Goal: Task Accomplishment & Management: Complete application form

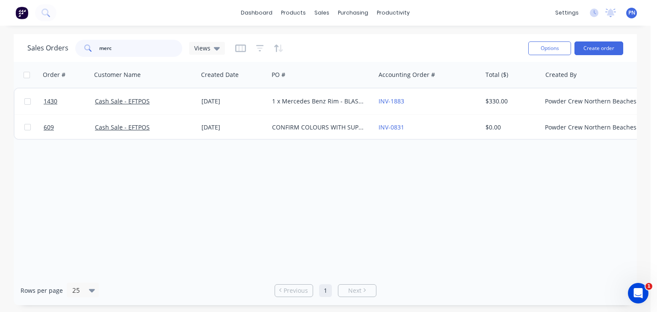
drag, startPoint x: 123, startPoint y: 46, endPoint x: 68, endPoint y: 51, distance: 55.5
click at [68, 51] on div "Sales Orders merc Views" at bounding box center [126, 48] width 198 height 17
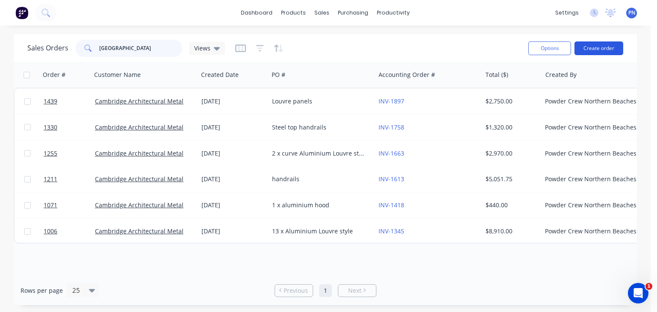
type input "[GEOGRAPHIC_DATA]"
click at [589, 48] on button "Create order" at bounding box center [599, 48] width 49 height 14
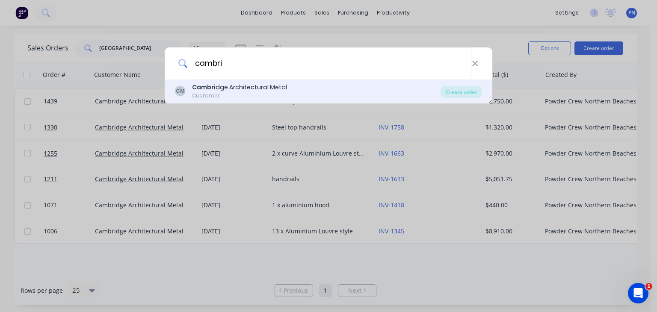
type input "cambri"
click at [247, 89] on div "Cambri dge Architectural Metal" at bounding box center [239, 87] width 95 height 9
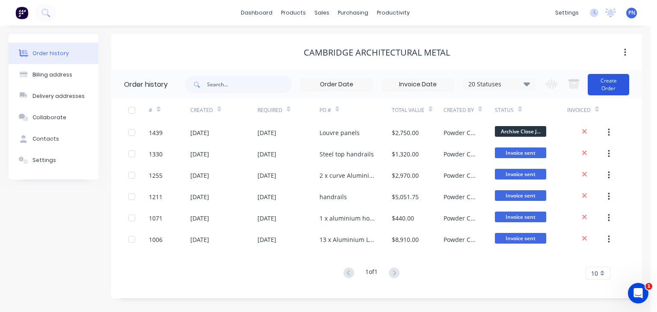
click at [607, 80] on button "Create Order" at bounding box center [608, 84] width 41 height 21
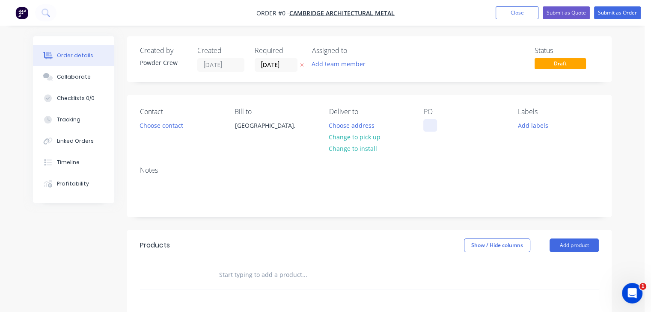
click at [428, 121] on div at bounding box center [430, 125] width 14 height 12
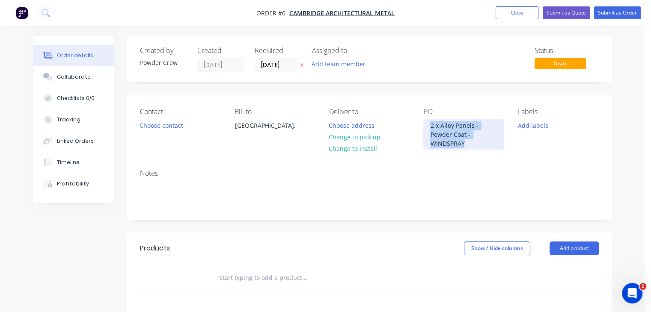
drag, startPoint x: 469, startPoint y: 142, endPoint x: 419, endPoint y: 122, distance: 53.9
click at [419, 122] on div "Contact Choose contact Bill to [GEOGRAPHIC_DATA], Deliver to Choose address Cha…" at bounding box center [369, 129] width 484 height 68
copy div "2 x Alloy Panels - Powder Coat - WINDSPRAY"
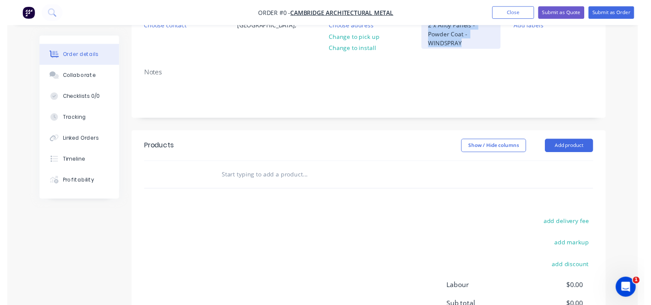
scroll to position [128, 0]
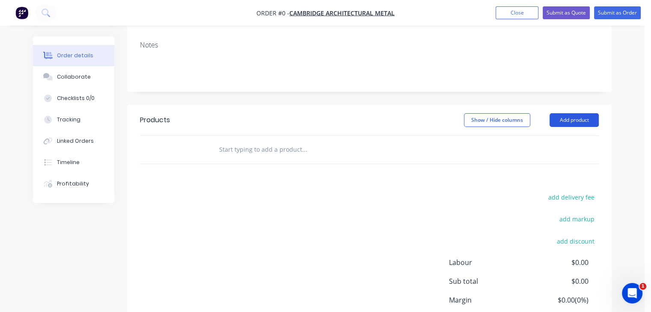
click at [569, 120] on div "Order details Collaborate Checklists 0/0 Tracking Linked Orders Timeline Profit…" at bounding box center [321, 145] width 595 height 474
click at [569, 120] on button "Add product" at bounding box center [573, 120] width 49 height 14
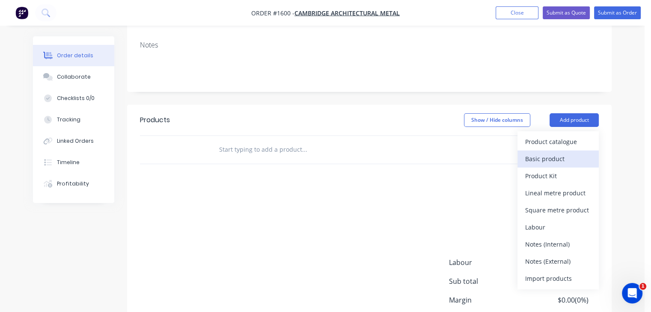
click at [529, 160] on div "Basic product" at bounding box center [558, 159] width 66 height 12
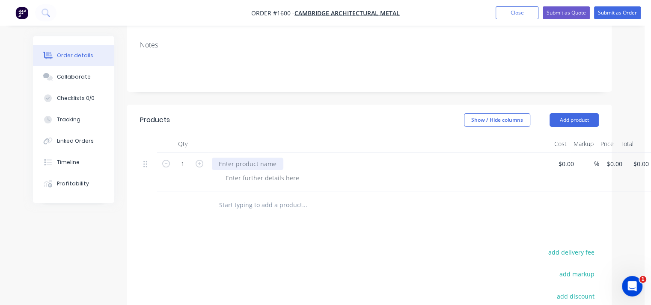
click at [235, 161] on div at bounding box center [247, 164] width 71 height 12
paste div
click at [565, 166] on input at bounding box center [567, 164] width 20 height 12
click at [565, 166] on input at bounding box center [562, 164] width 10 height 12
type input "$300.00"
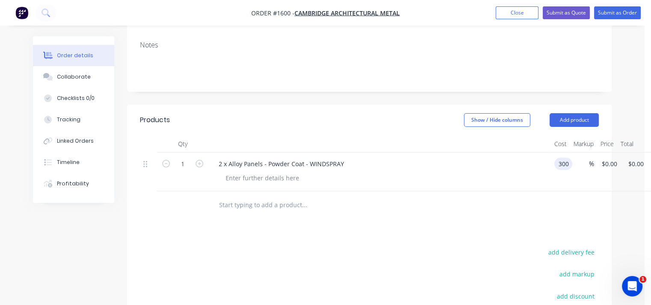
type input "$300.00"
click at [478, 169] on div "2 x Alloy Panels - Powder Coat - WINDSPRAY" at bounding box center [379, 164] width 335 height 12
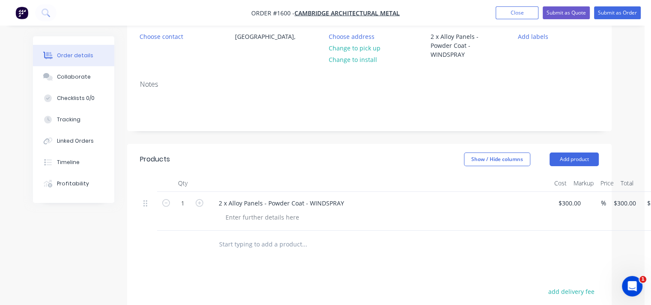
scroll to position [3, 0]
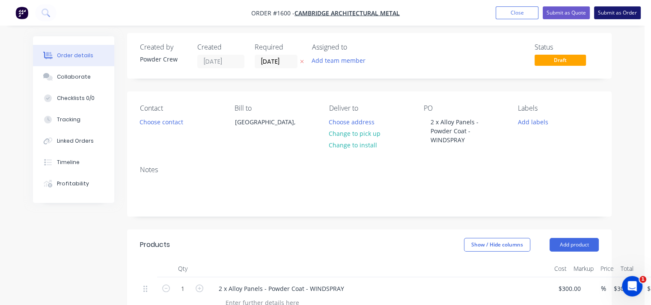
click at [607, 7] on button "Submit as Order" at bounding box center [617, 12] width 47 height 13
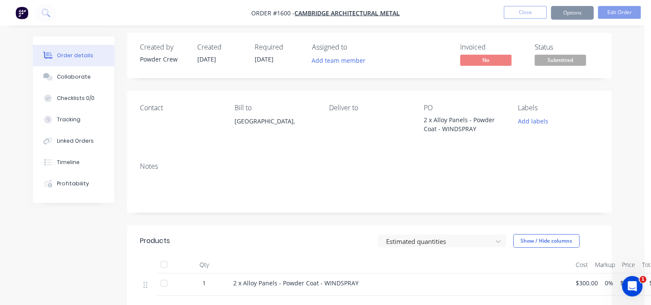
scroll to position [0, 0]
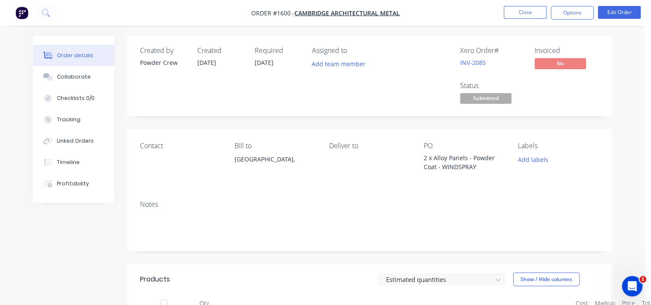
click at [498, 103] on span "Submitted" at bounding box center [485, 98] width 51 height 11
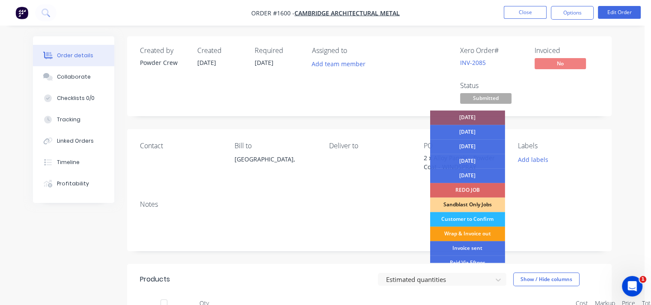
click at [488, 228] on div "Wrap & Invoice out" at bounding box center [467, 234] width 75 height 15
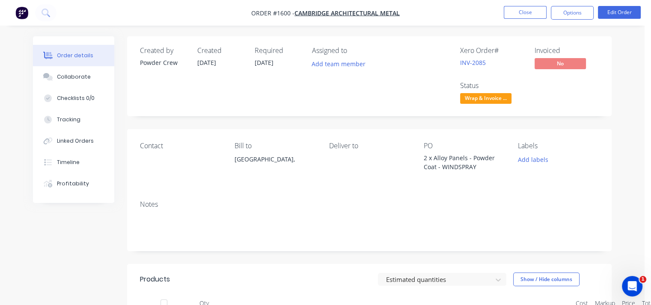
click at [585, 100] on div "Xero Order # INV-2085 Invoiced No Status Wrap & Invoice ..." at bounding box center [497, 76] width 201 height 59
click at [534, 16] on button "Close" at bounding box center [525, 12] width 43 height 13
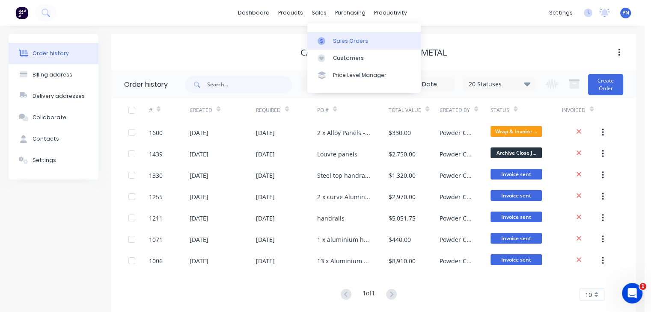
click at [341, 36] on link "Sales Orders" at bounding box center [363, 40] width 113 height 17
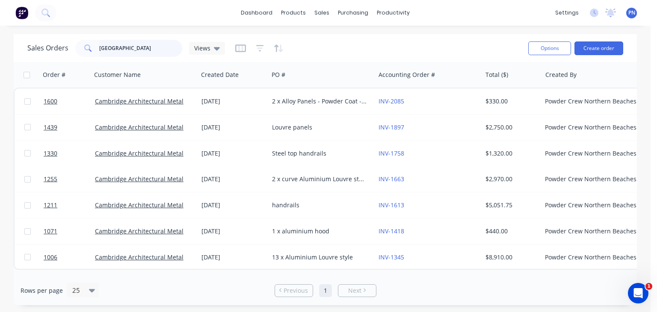
click at [144, 49] on input "[GEOGRAPHIC_DATA]" at bounding box center [140, 48] width 83 height 17
click at [184, 13] on div "dashboard products sales purchasing productivity dashboard products Product Cat…" at bounding box center [325, 13] width 651 height 26
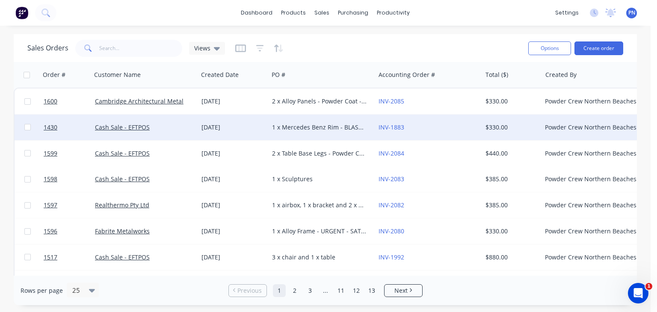
click at [280, 124] on div "1 x Mercedes Benz Rim - BLAST + POWDER COAT - Prismatic Mercedes Iridium Silver" at bounding box center [319, 127] width 95 height 9
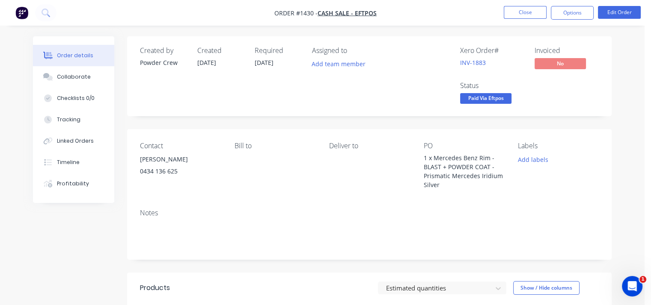
click at [531, 6] on button "Close" at bounding box center [525, 12] width 43 height 13
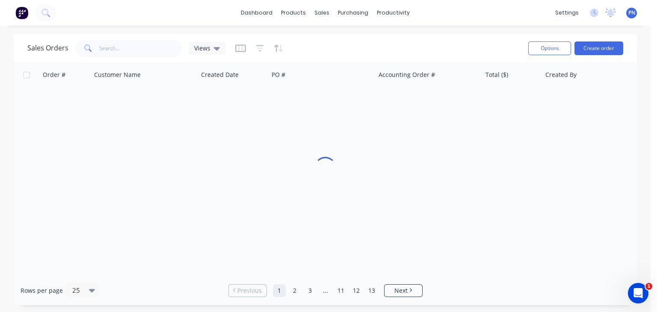
click at [530, 9] on div "dashboard products sales purchasing productivity dashboard products Product Cat…" at bounding box center [325, 13] width 651 height 26
